Goal: Transaction & Acquisition: Purchase product/service

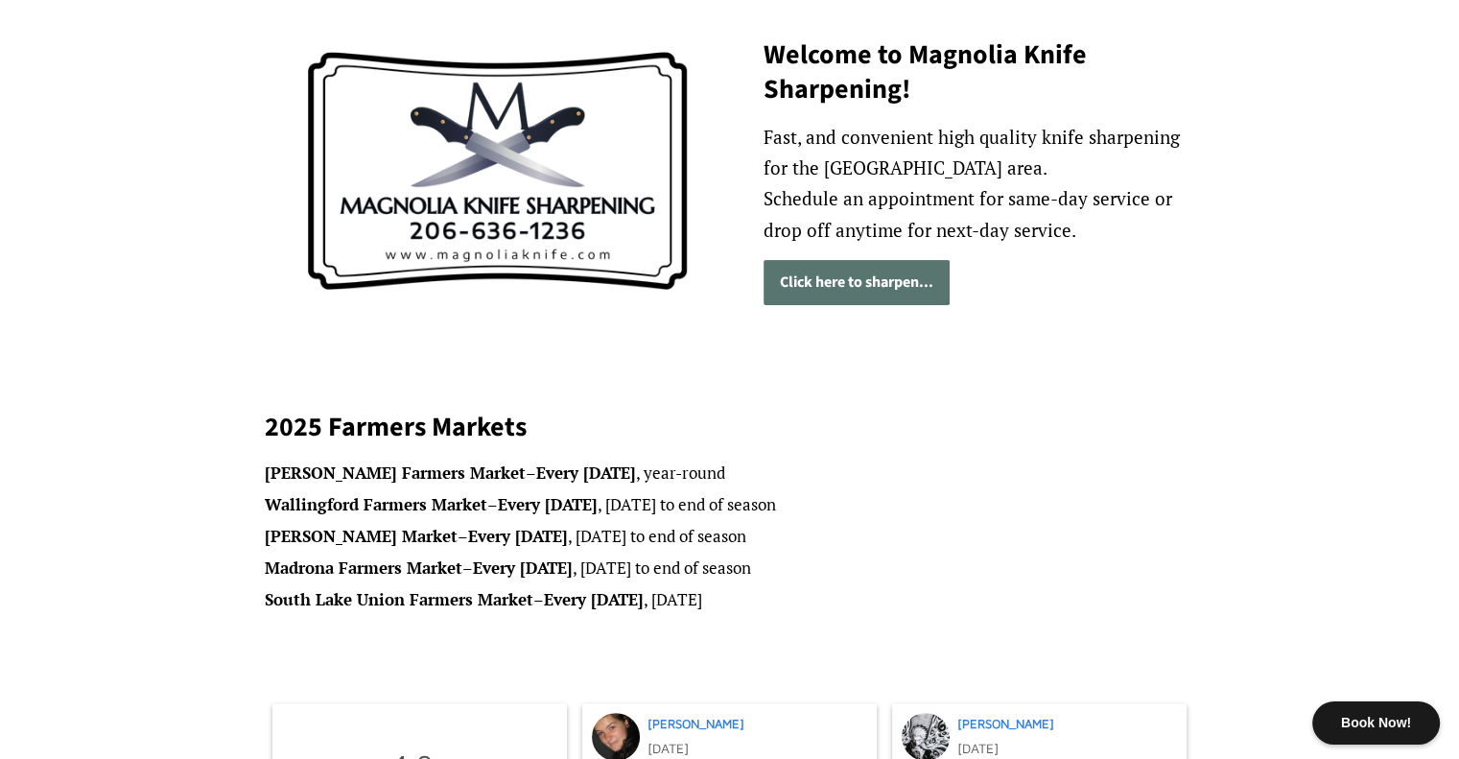
scroll to position [252, 0]
click at [845, 285] on link "Click here to sharpen..." at bounding box center [857, 283] width 186 height 45
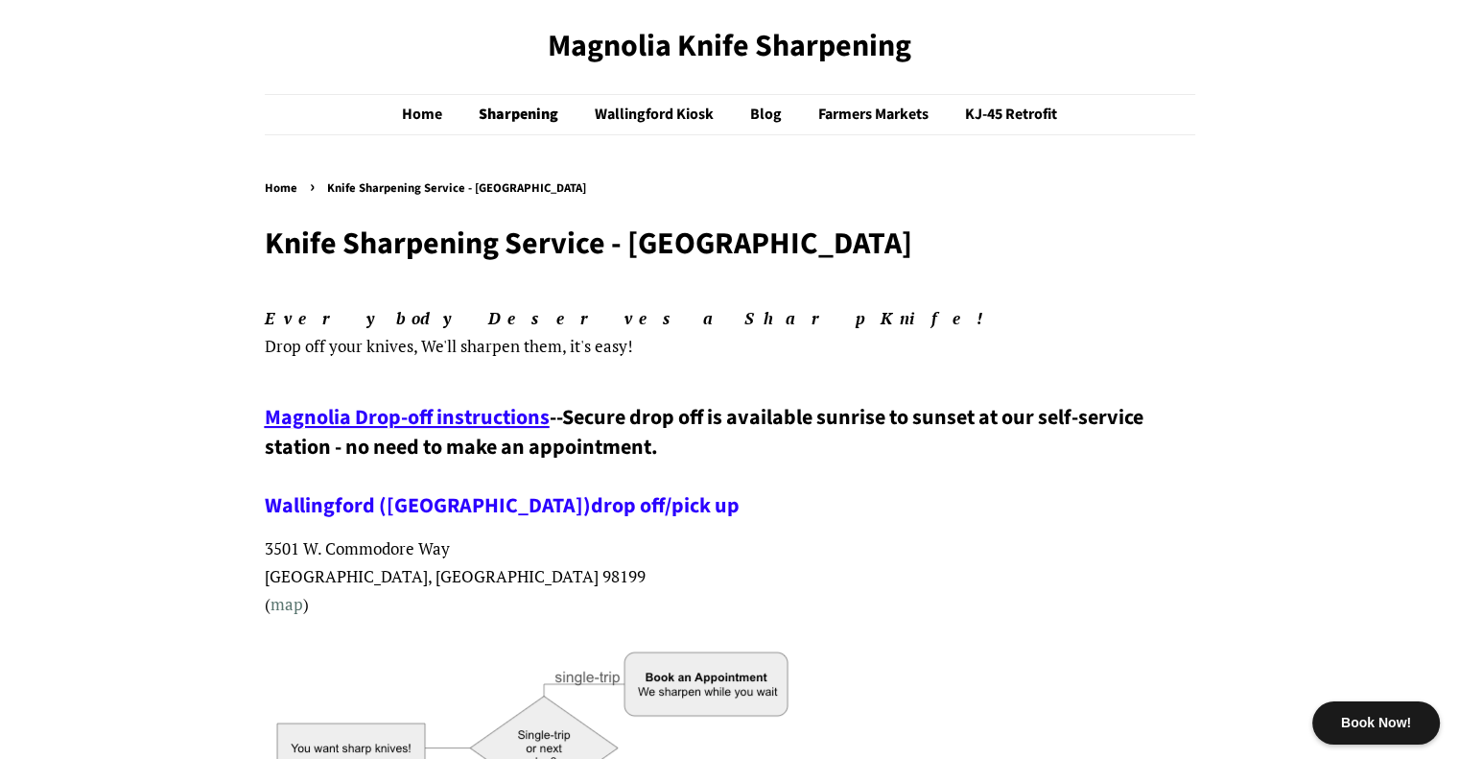
scroll to position [12, 0]
